Goal: Navigation & Orientation: Find specific page/section

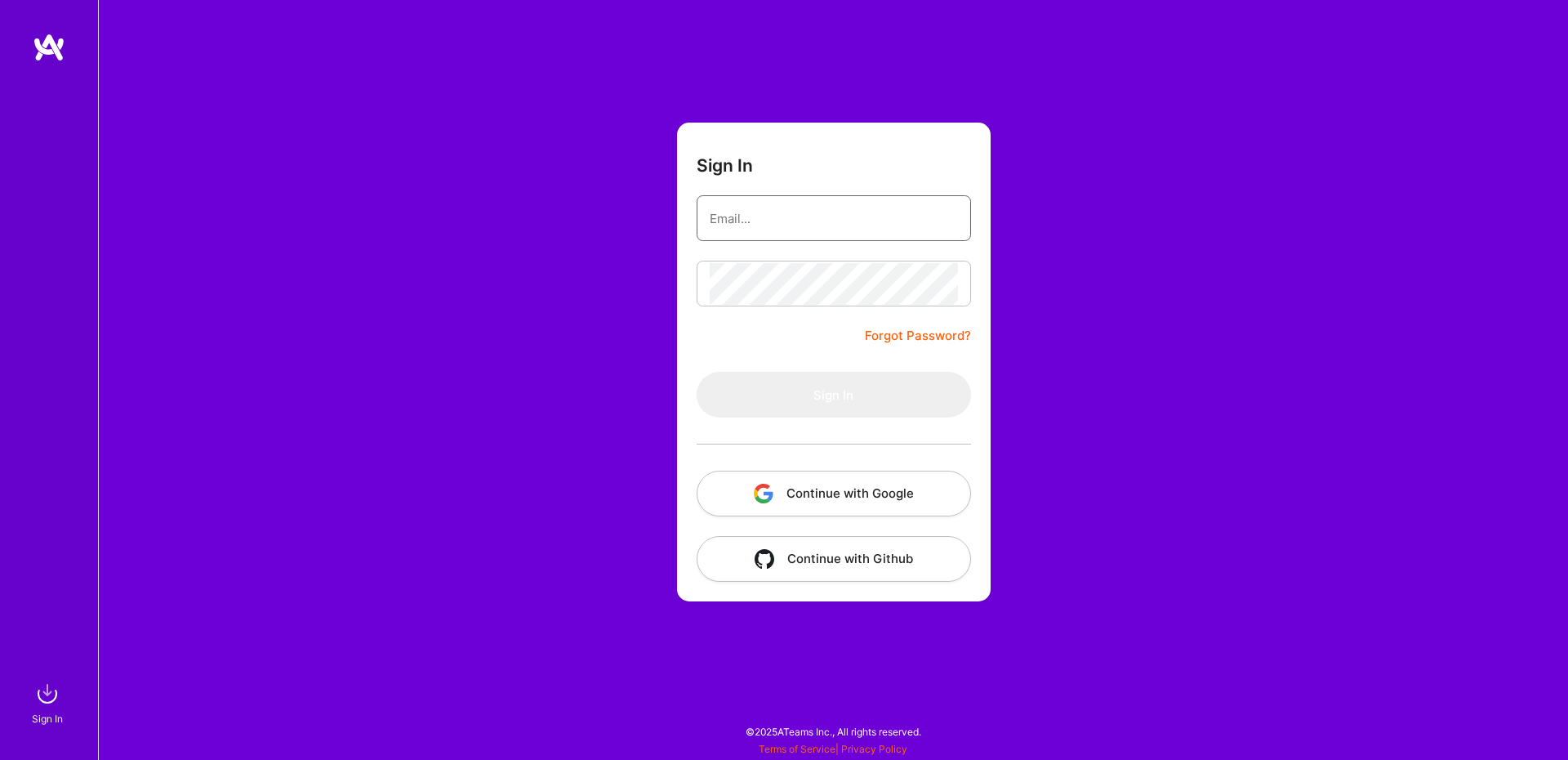
click at [774, 208] on input "email" at bounding box center [833, 219] width 248 height 42
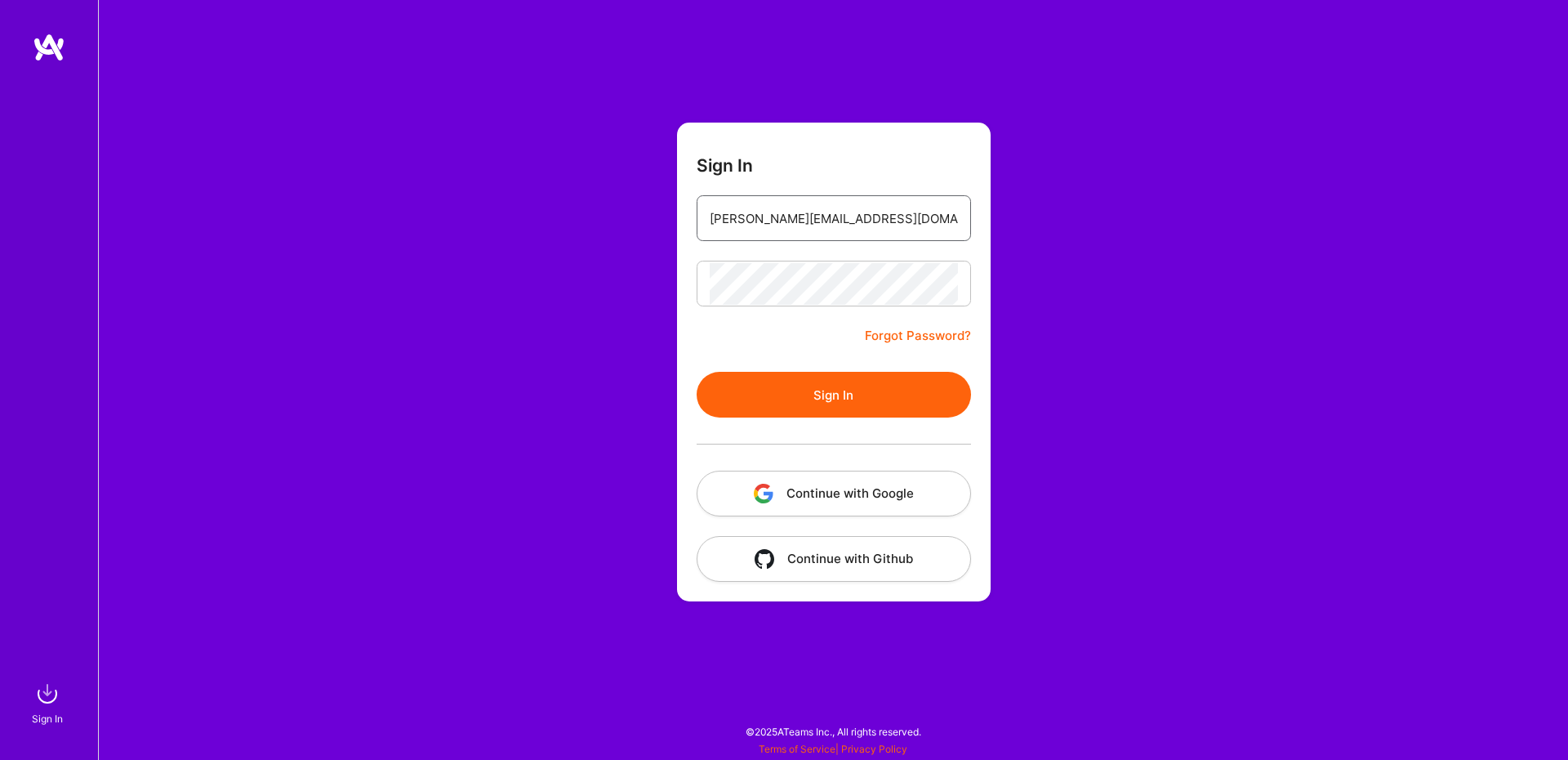
type input "[PERSON_NAME][EMAIL_ADDRESS][DOMAIN_NAME]"
click at [834, 405] on button "Sign In" at bounding box center [834, 395] width 275 height 46
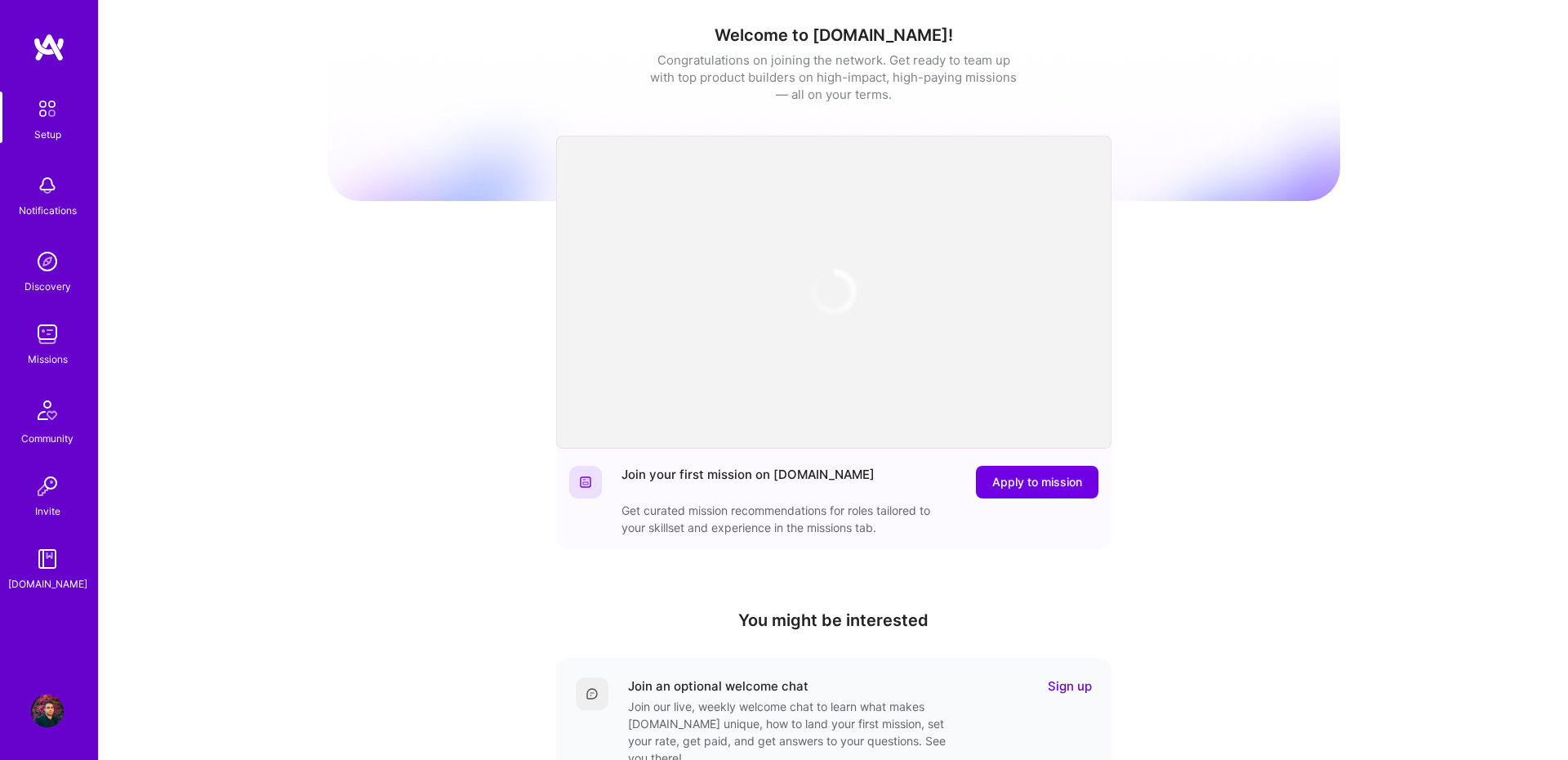
click at [56, 353] on div "Missions" at bounding box center [48, 359] width 40 height 17
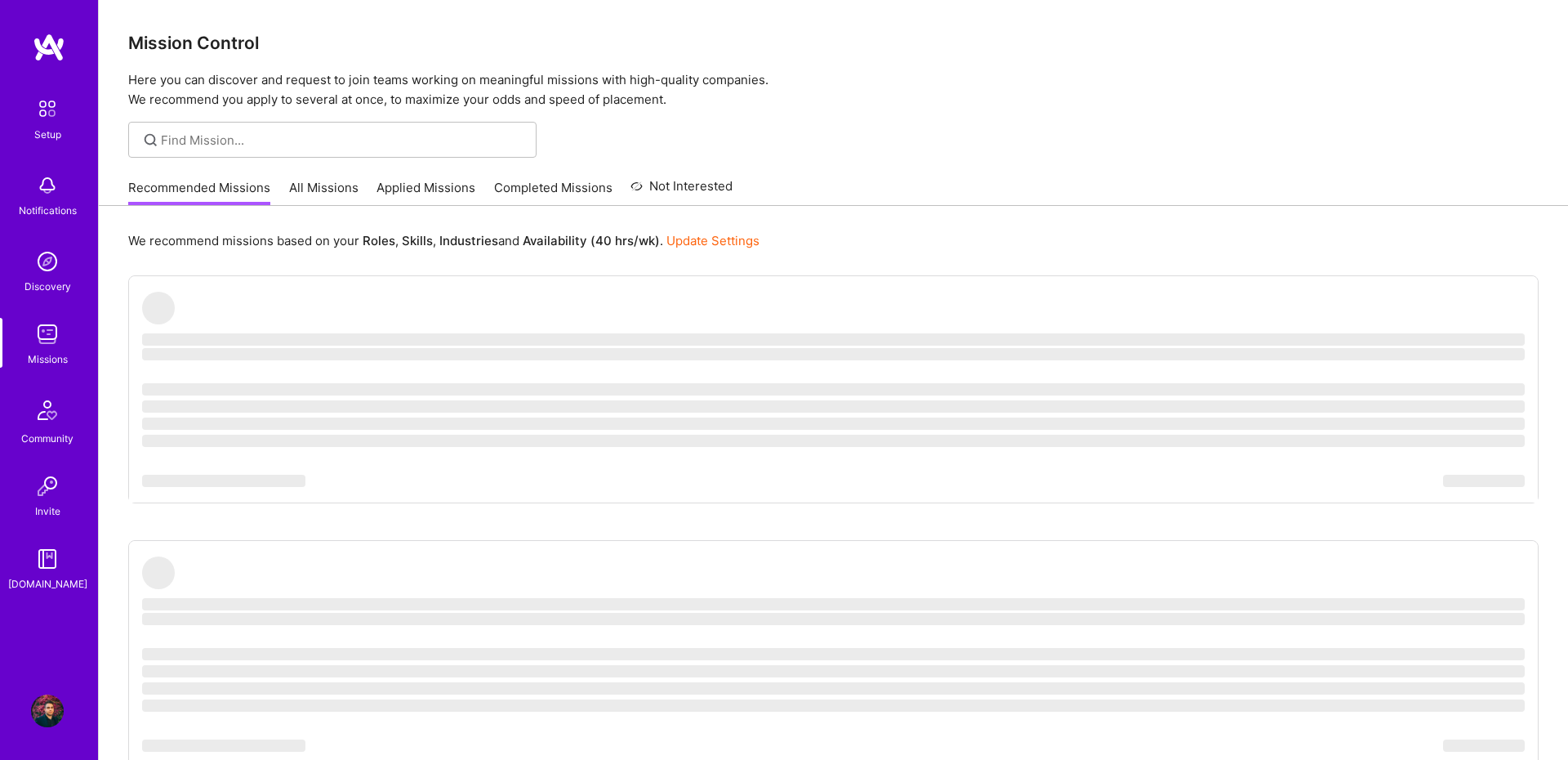
click at [308, 190] on link "All Missions" at bounding box center [324, 191] width 70 height 27
